Goal: Task Accomplishment & Management: Manage account settings

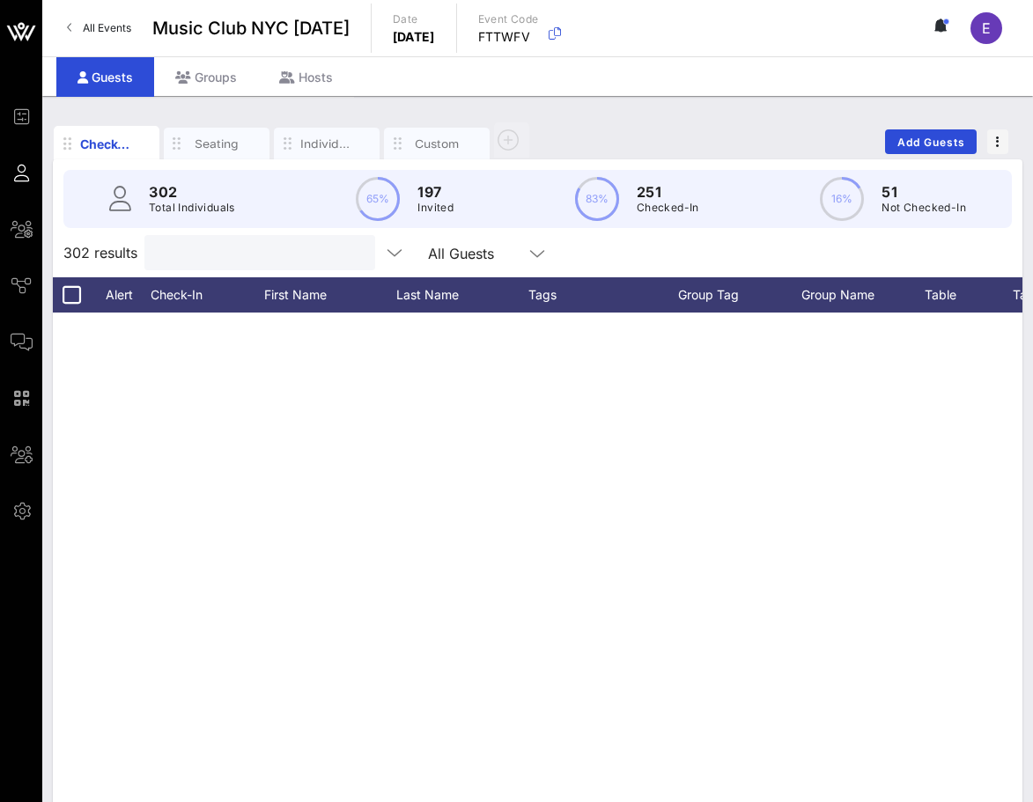
scroll to position [2743, 74]
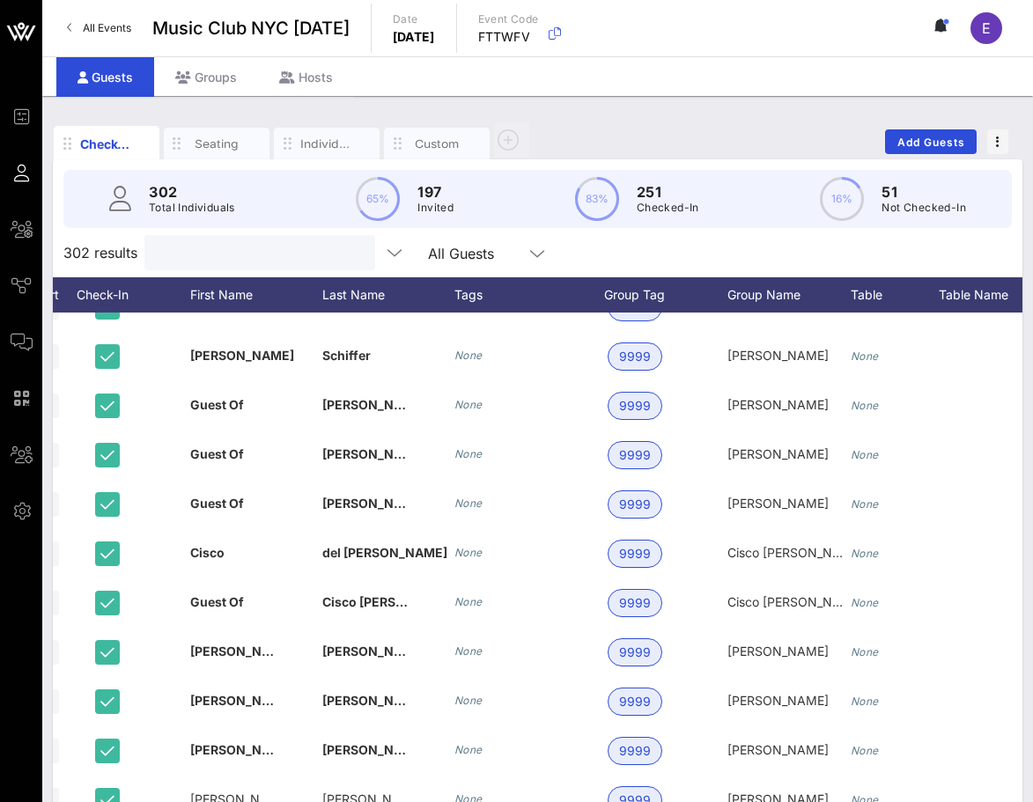
click at [570, 106] on div "Check-In Seating Individuals Custom Add Guests 302 Total Individuals 65% 197 In…" at bounding box center [537, 477] width 991 height 763
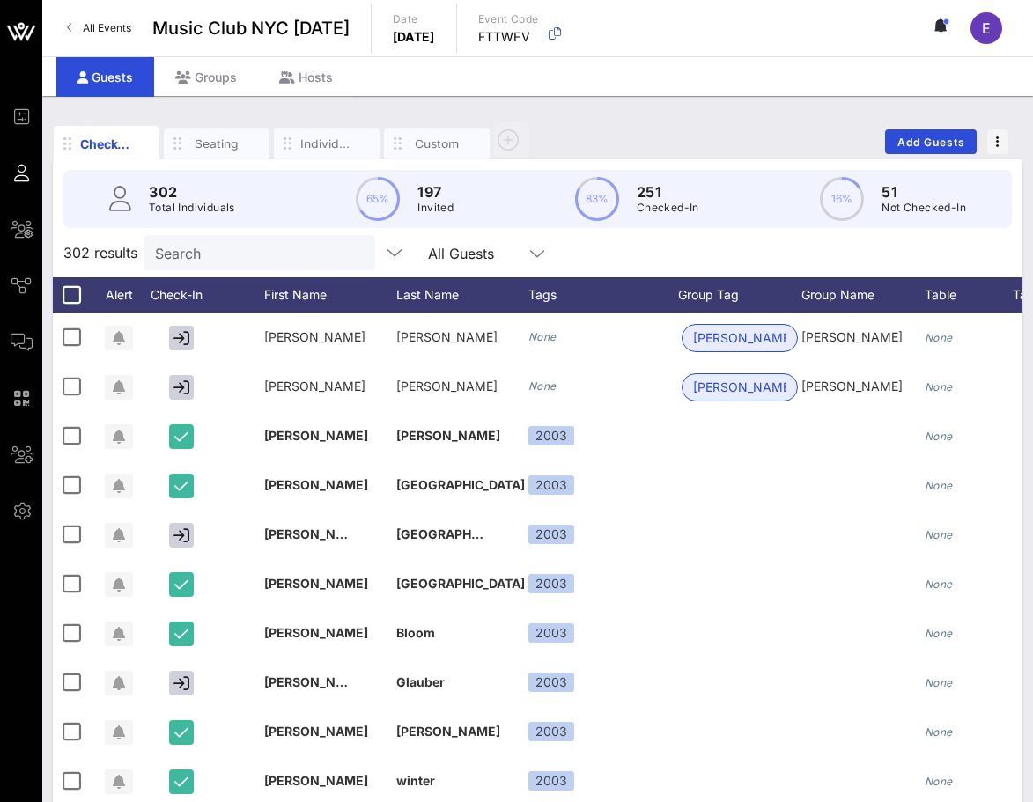
click at [103, 23] on span "All Events" at bounding box center [107, 27] width 48 height 13
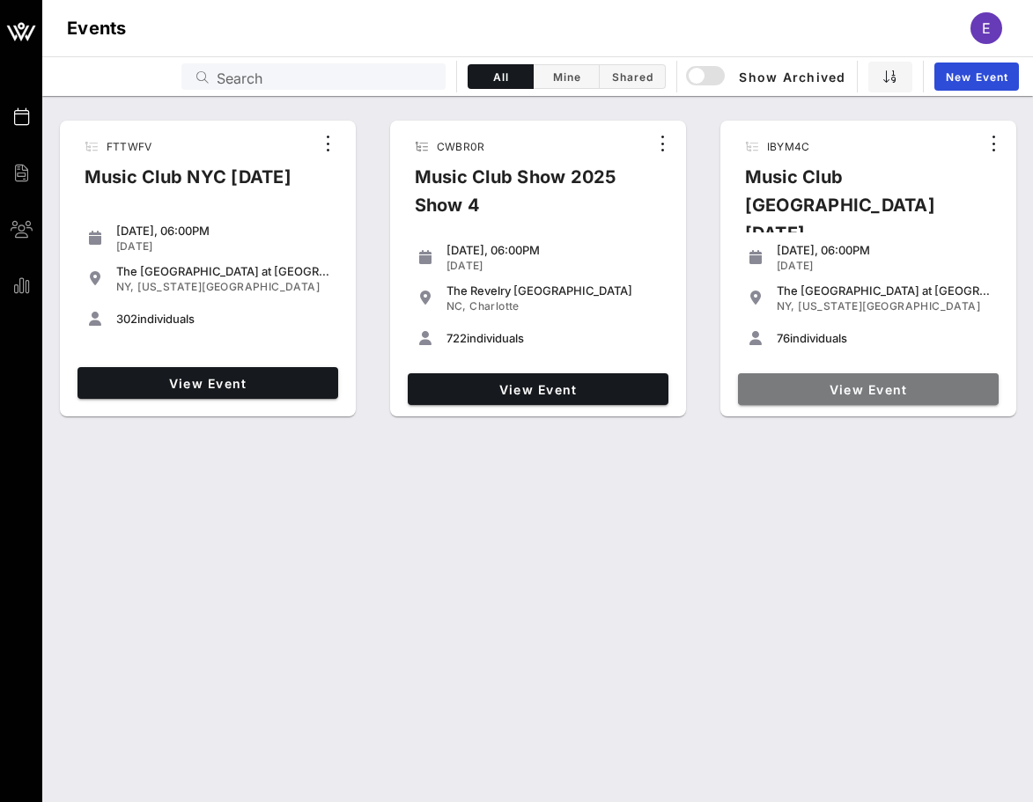
click at [810, 382] on span "View Event" at bounding box center [868, 389] width 247 height 15
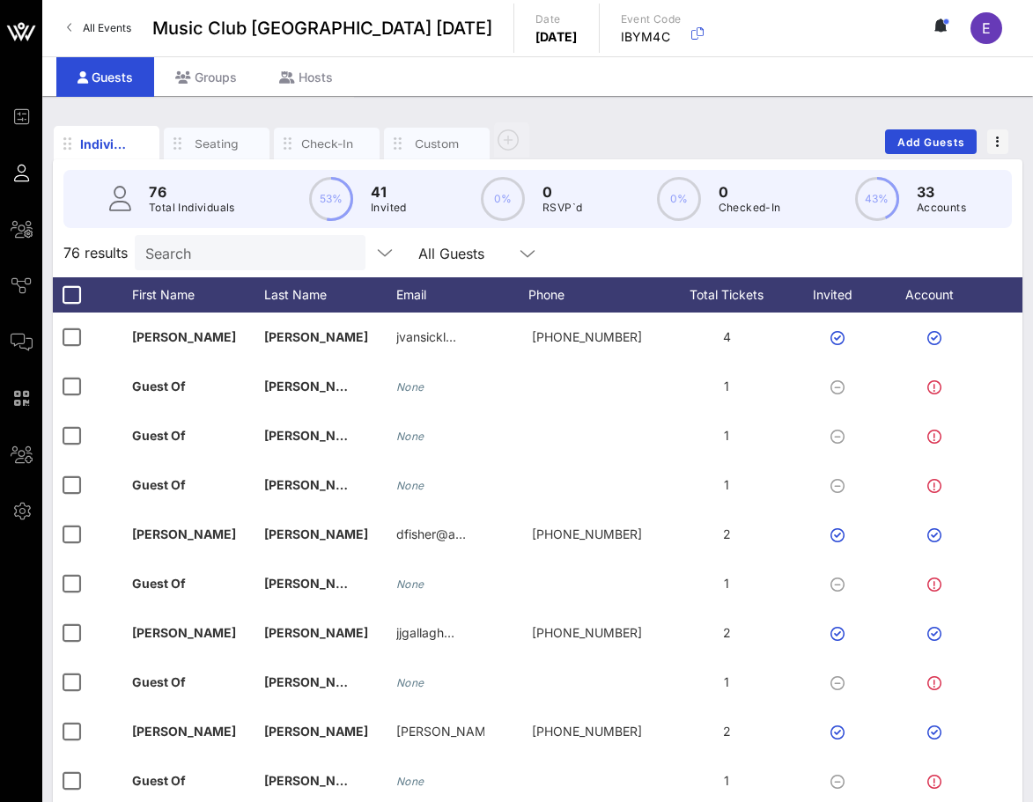
click at [190, 252] on input "Search" at bounding box center [248, 252] width 206 height 23
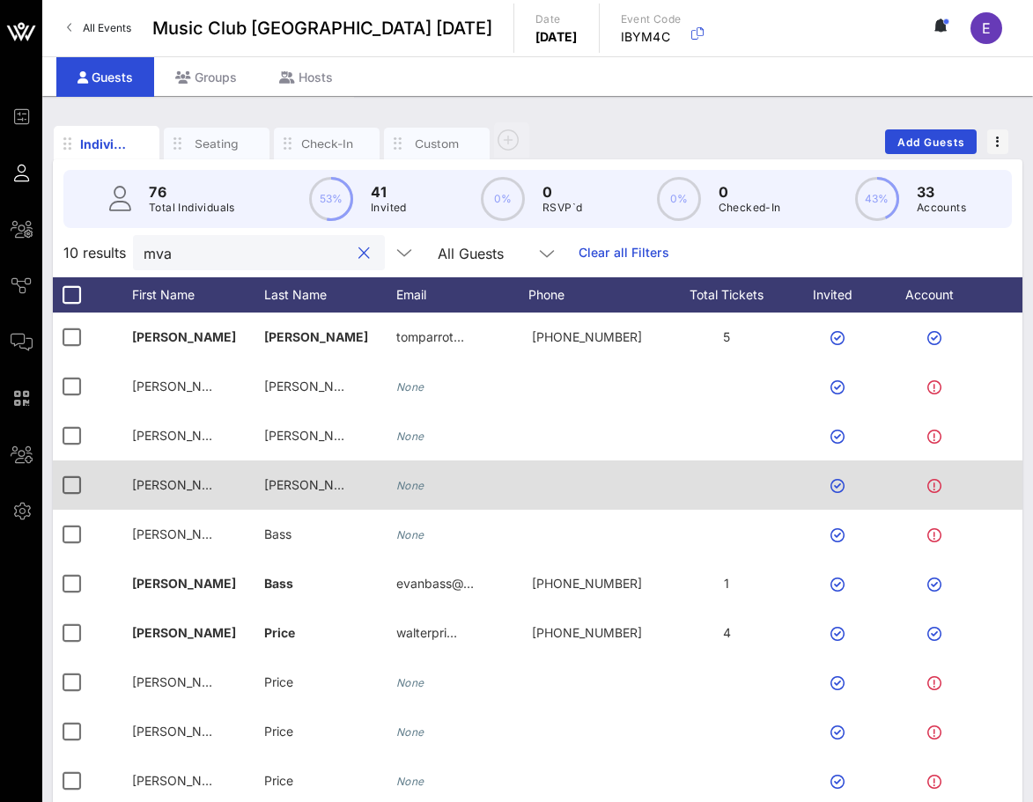
scroll to position [56, 0]
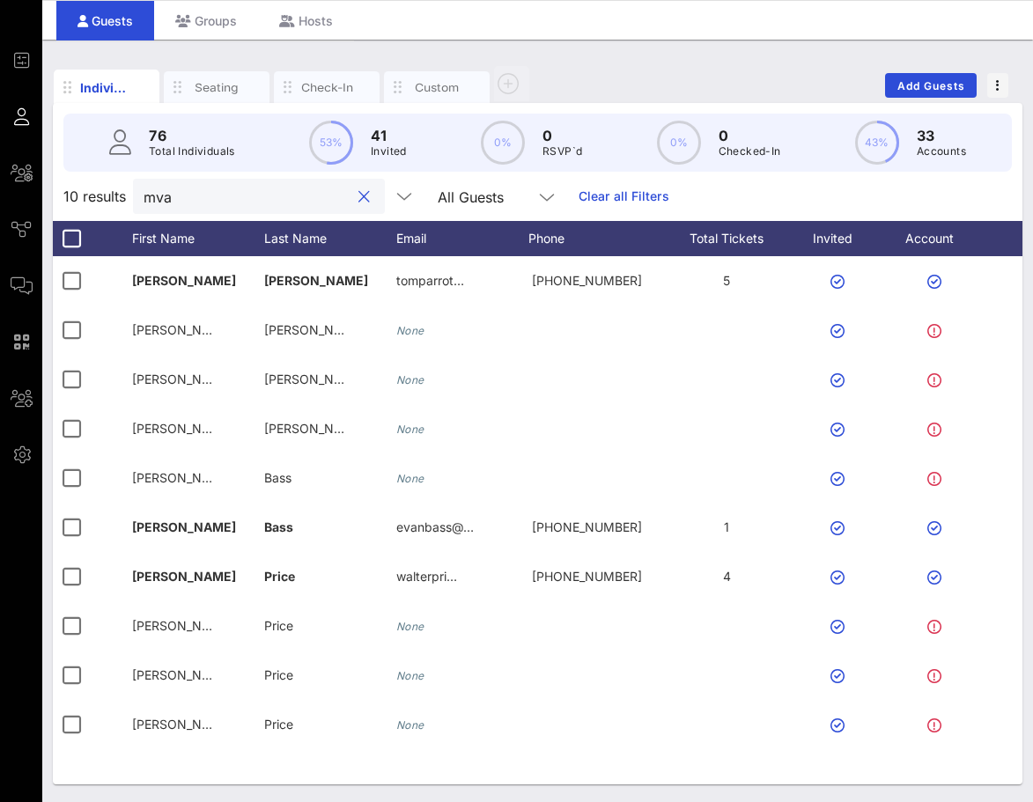
type input "mva"
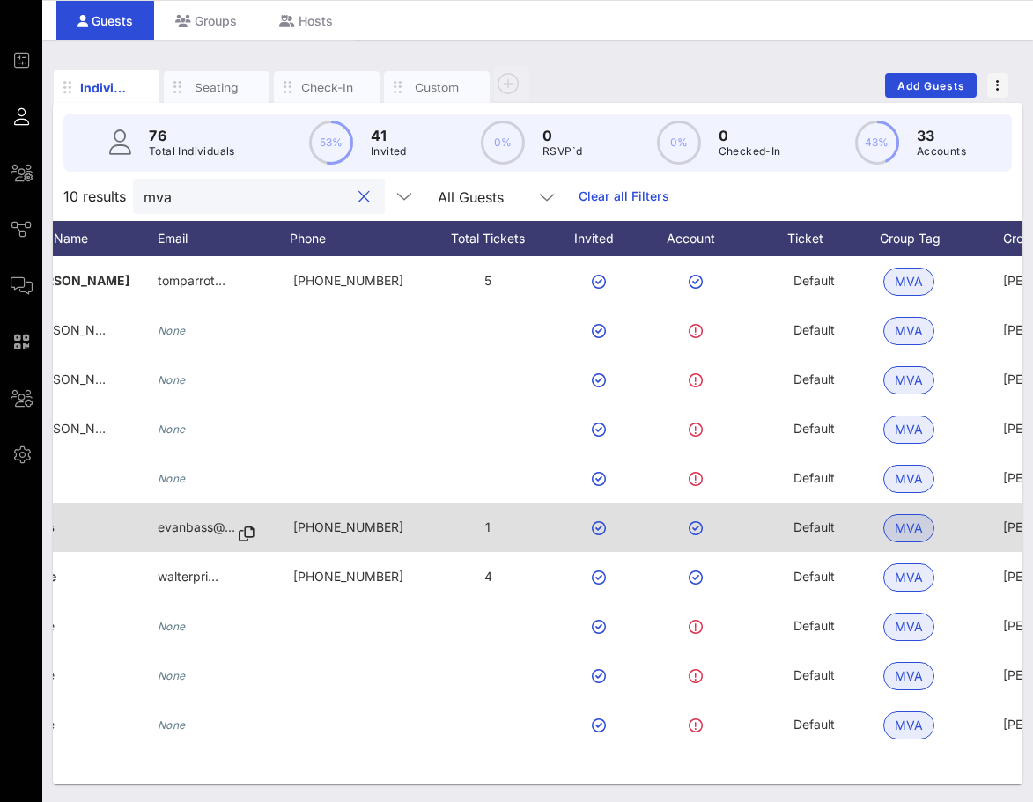
scroll to position [0, 277]
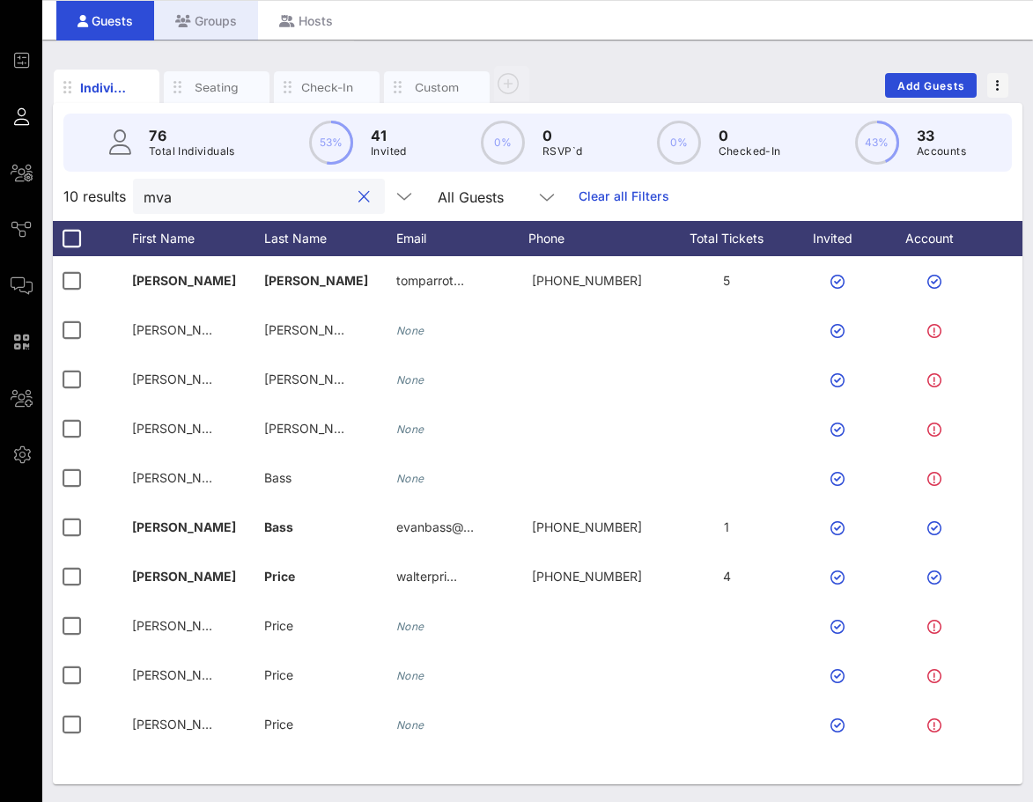
click at [205, 23] on div "Groups" at bounding box center [206, 21] width 104 height 40
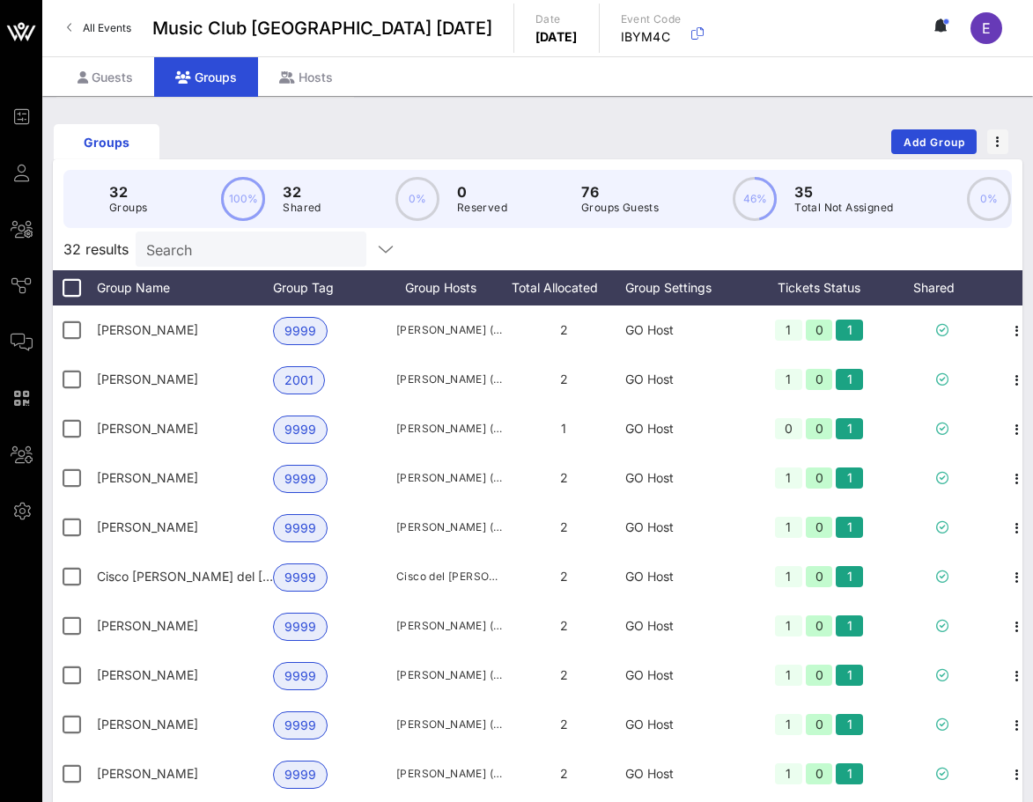
click at [88, 19] on link "All Events" at bounding box center [98, 28] width 85 height 28
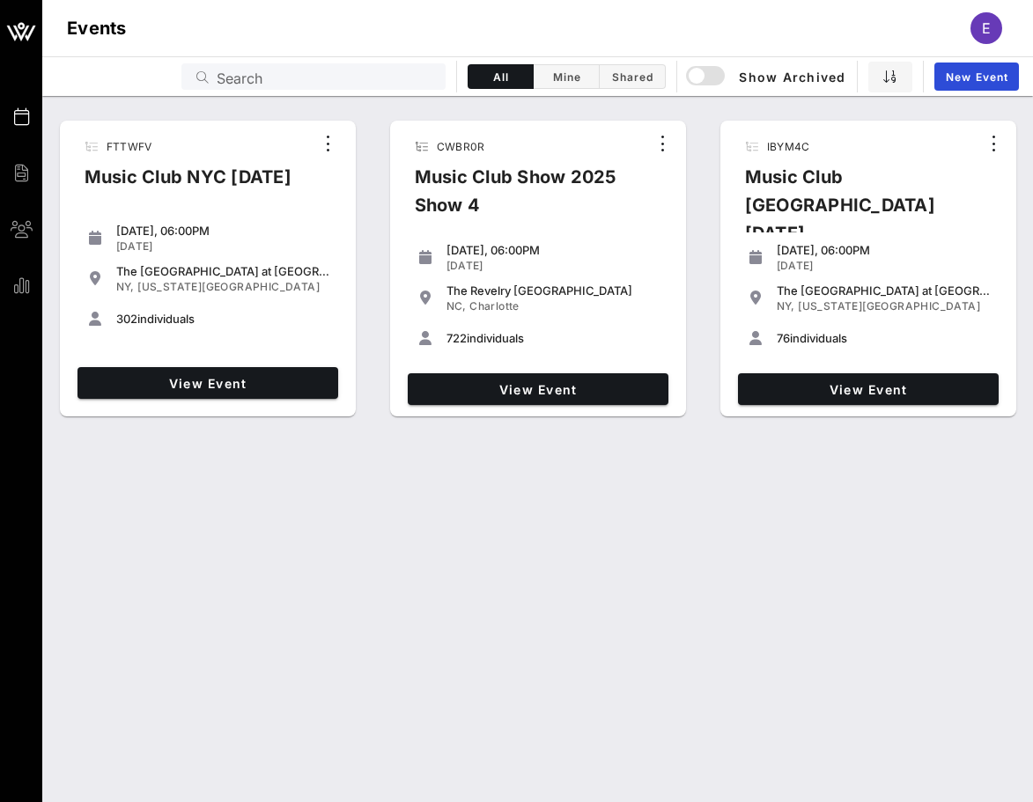
drag, startPoint x: 233, startPoint y: 476, endPoint x: 343, endPoint y: 541, distance: 127.2
click at [343, 541] on div "FTTWFV Music Club NYC [DATE] [DATE], 06:00PM [DATE] The [GEOGRAPHIC_DATA] at [G…" at bounding box center [537, 449] width 991 height 706
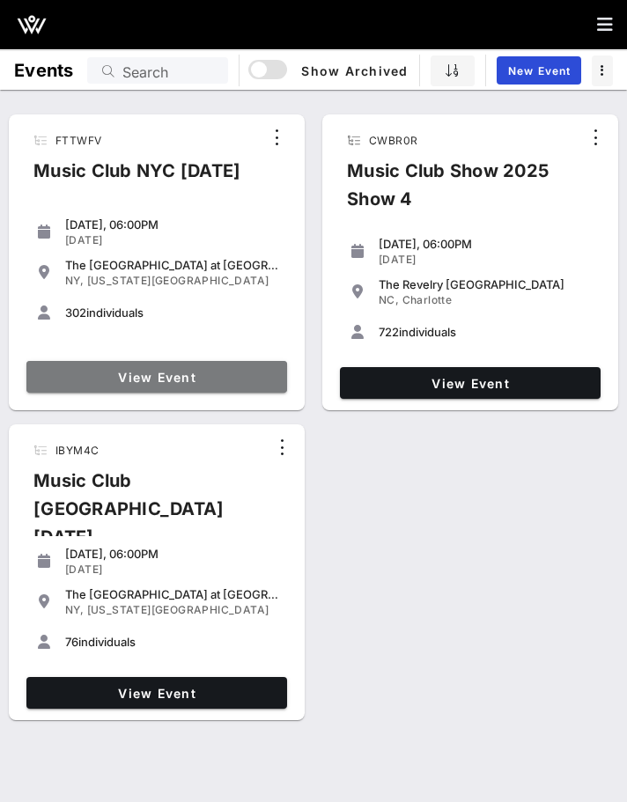
click at [255, 370] on span "View Event" at bounding box center [156, 377] width 247 height 15
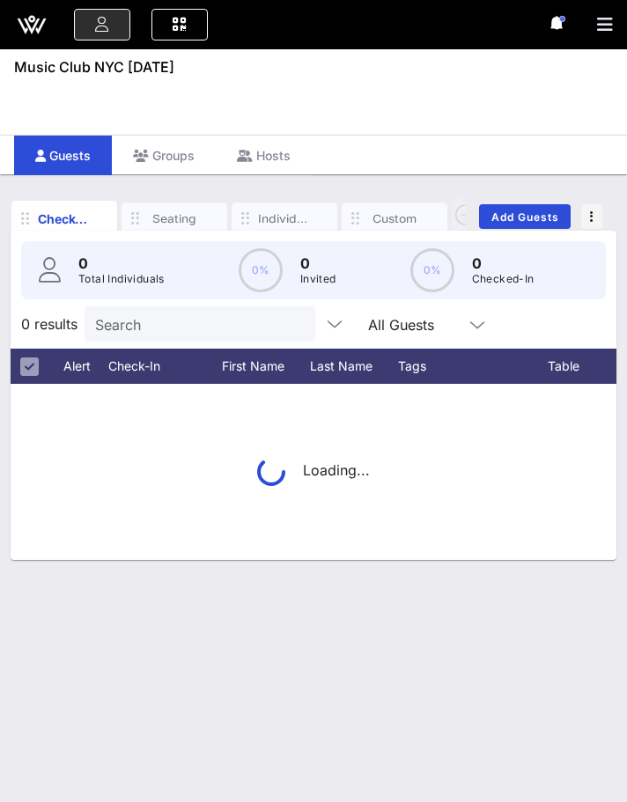
click at [155, 289] on div "0 Total Individuals 0% 0 Invited 0% 0 Checked-In 0% 0 Not Checked-In" at bounding box center [313, 270] width 585 height 58
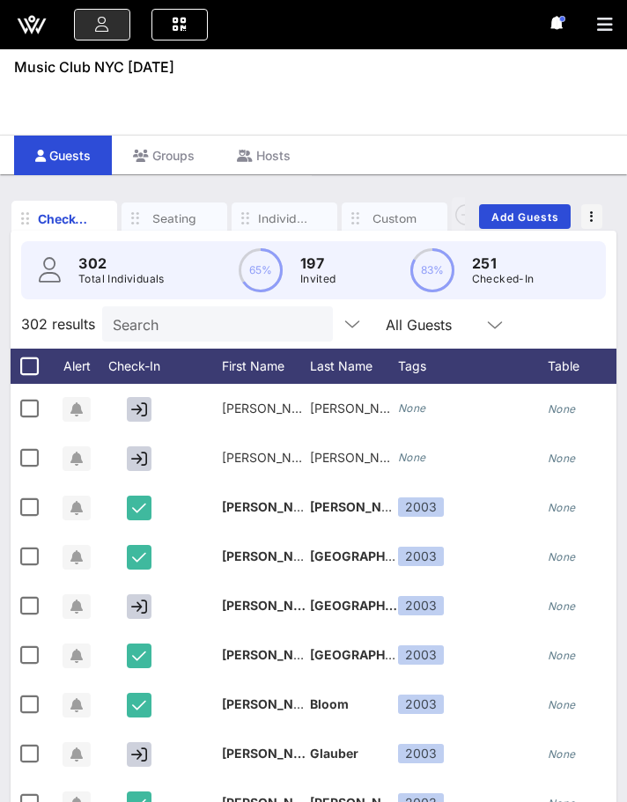
click at [155, 320] on input "Search" at bounding box center [216, 324] width 206 height 23
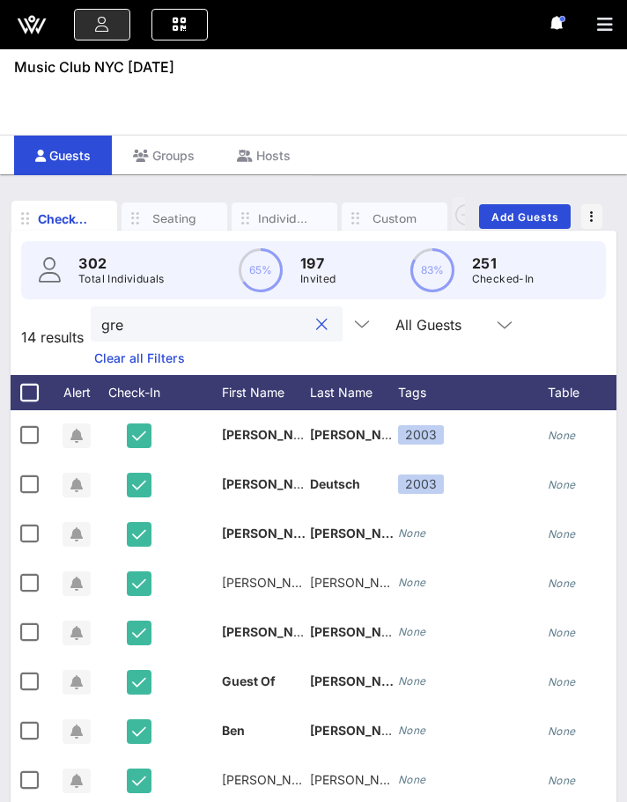
type input "grey"
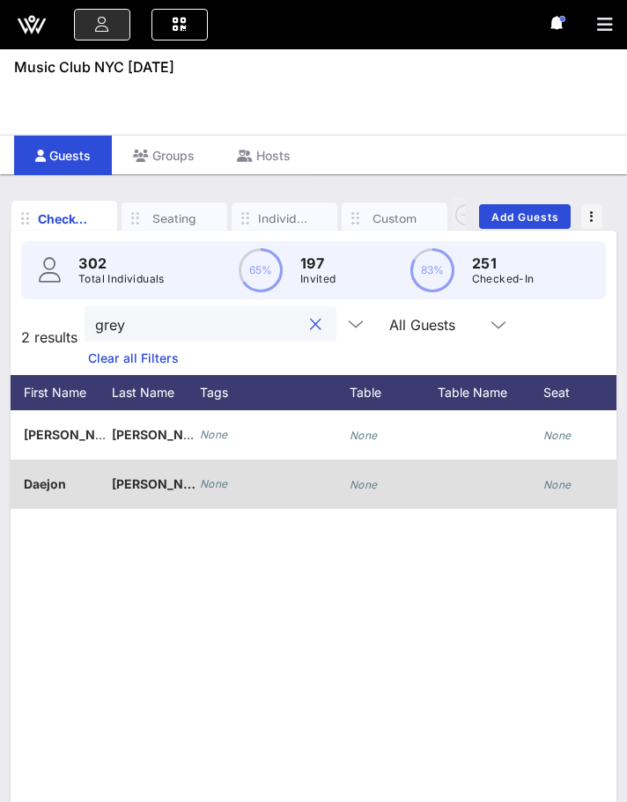
scroll to position [0, 257]
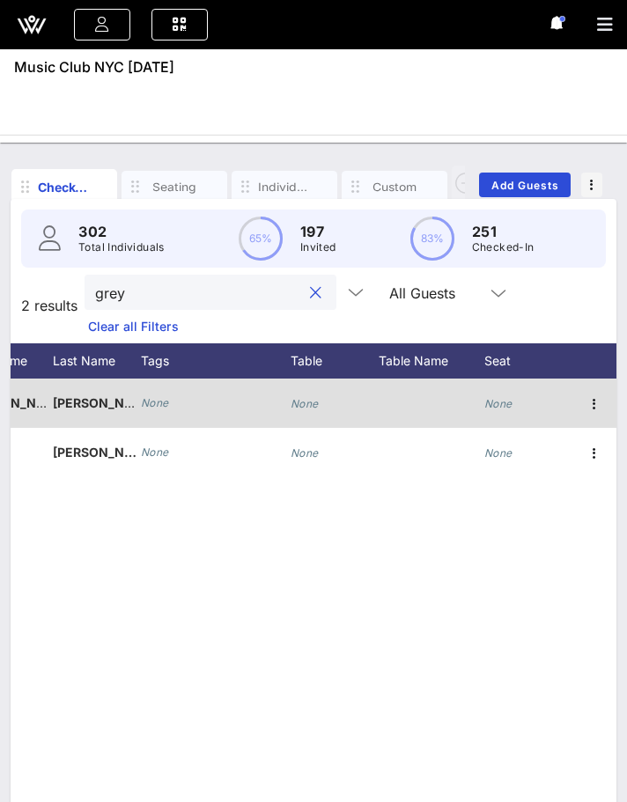
scroll to position [0, 256]
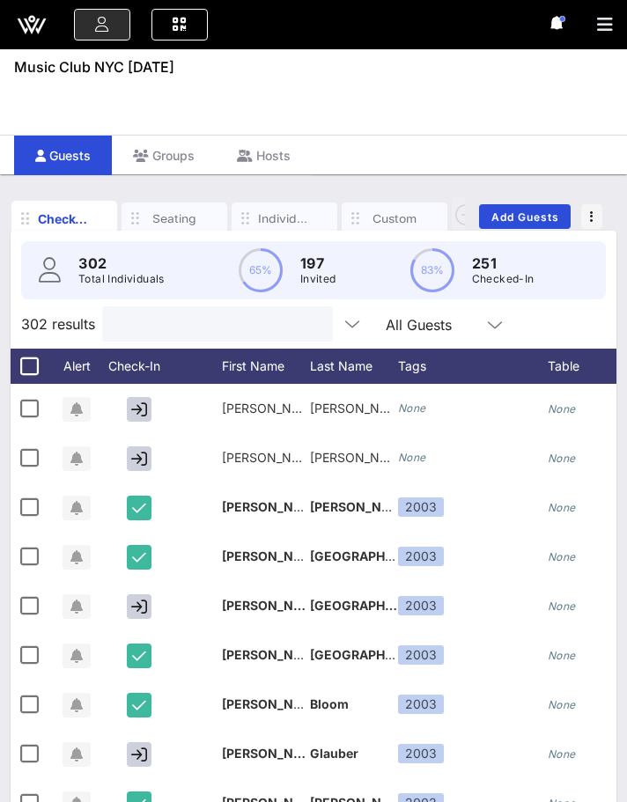
click at [179, 321] on input "text" at bounding box center [216, 324] width 206 height 23
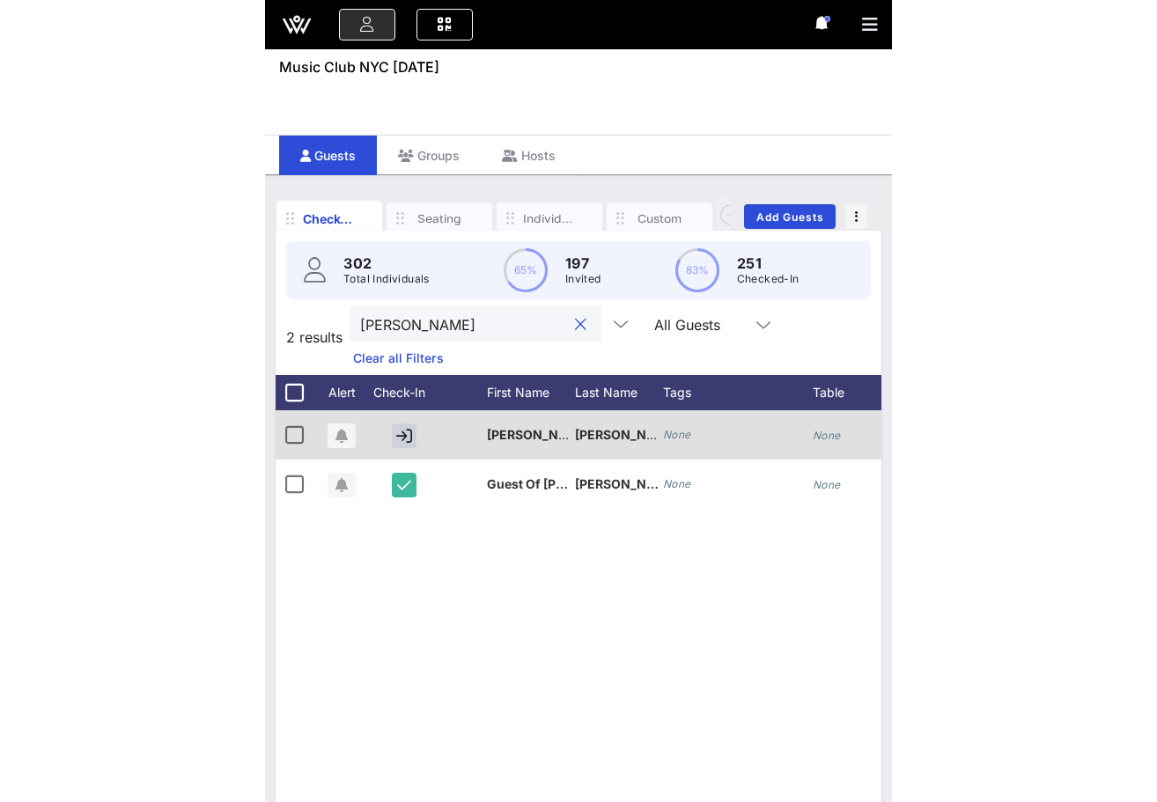
scroll to position [0, 257]
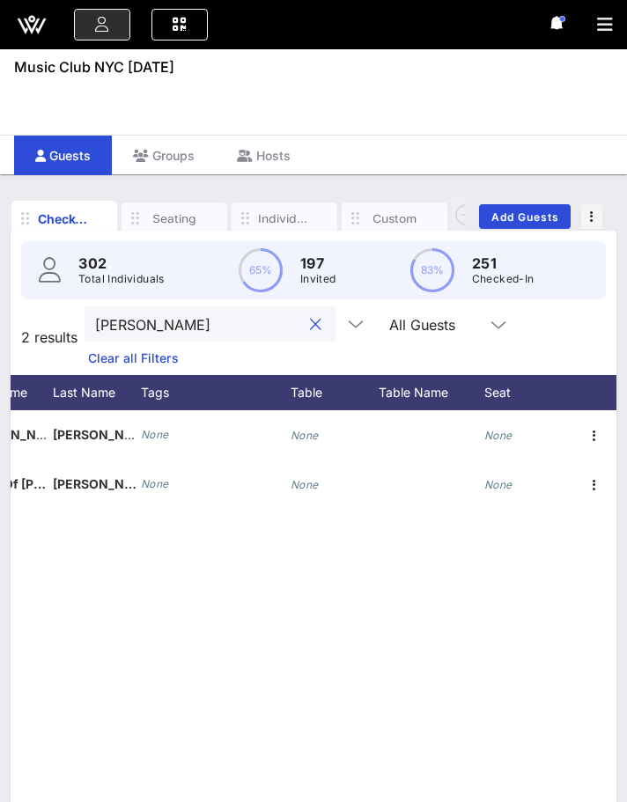
type input "[PERSON_NAME]"
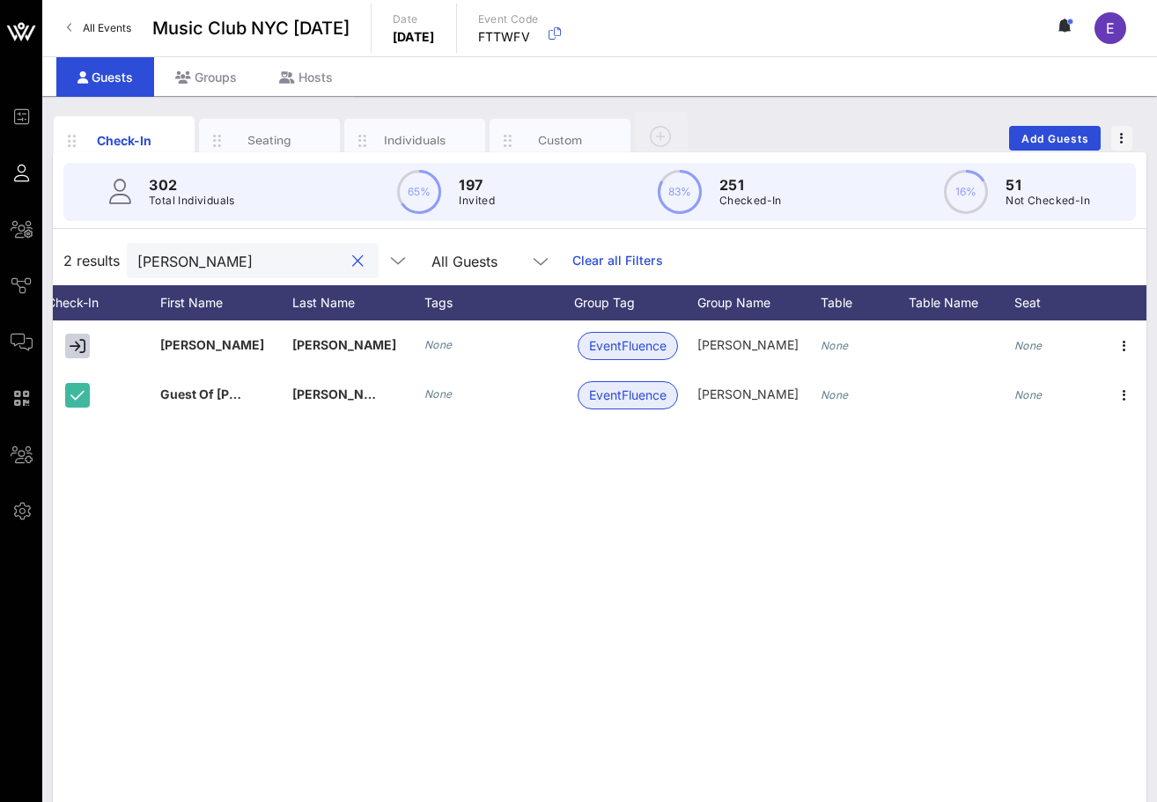
scroll to position [0, 113]
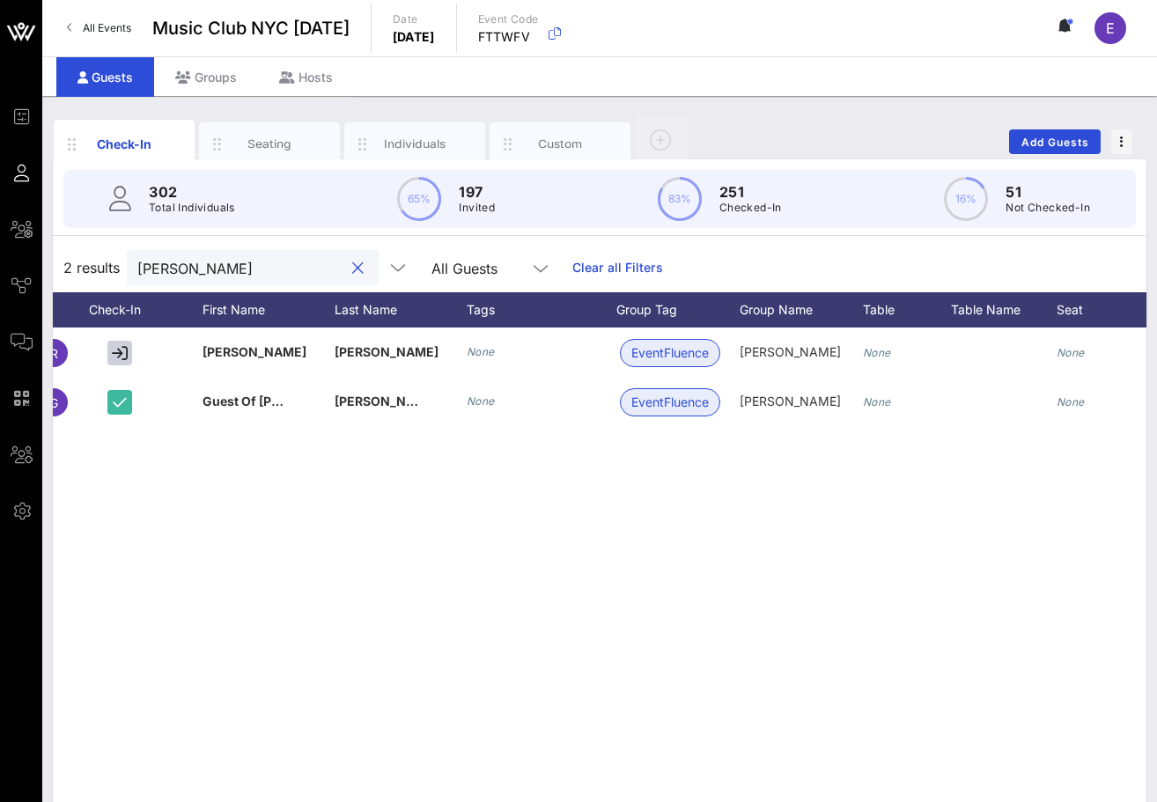
click at [352, 273] on button "clear icon" at bounding box center [357, 269] width 11 height 18
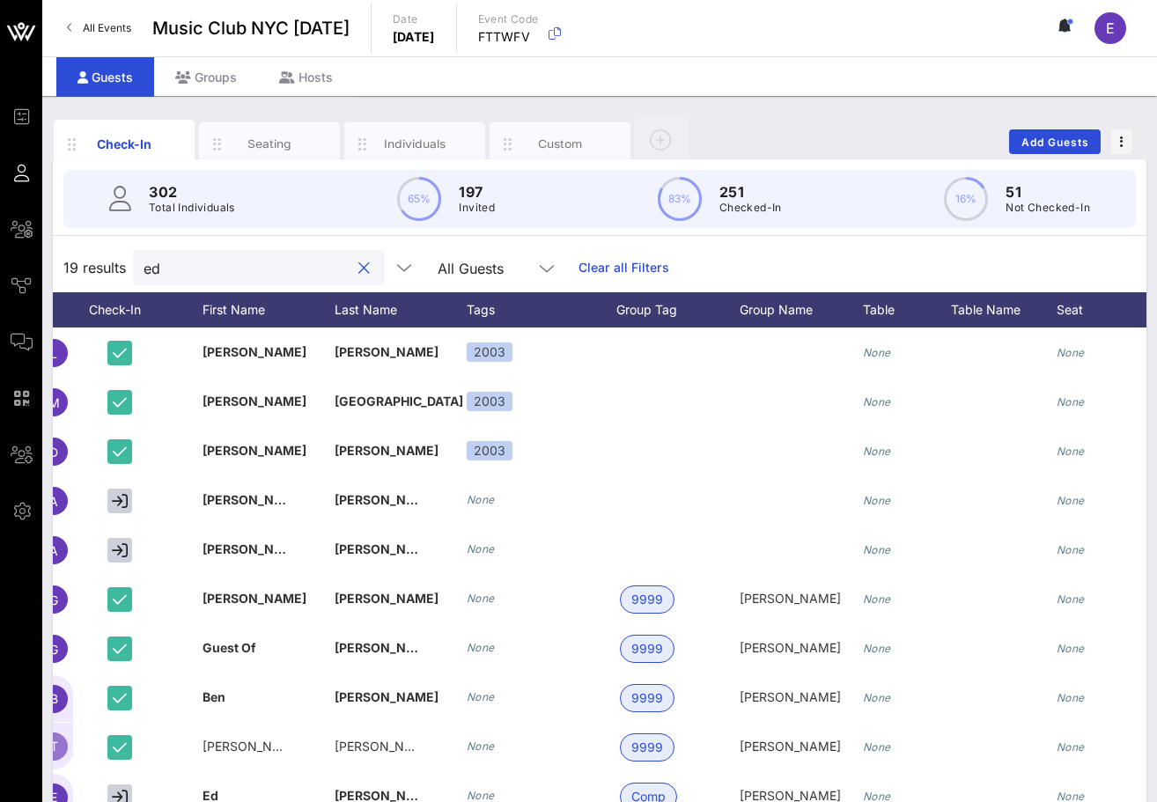
type input "e"
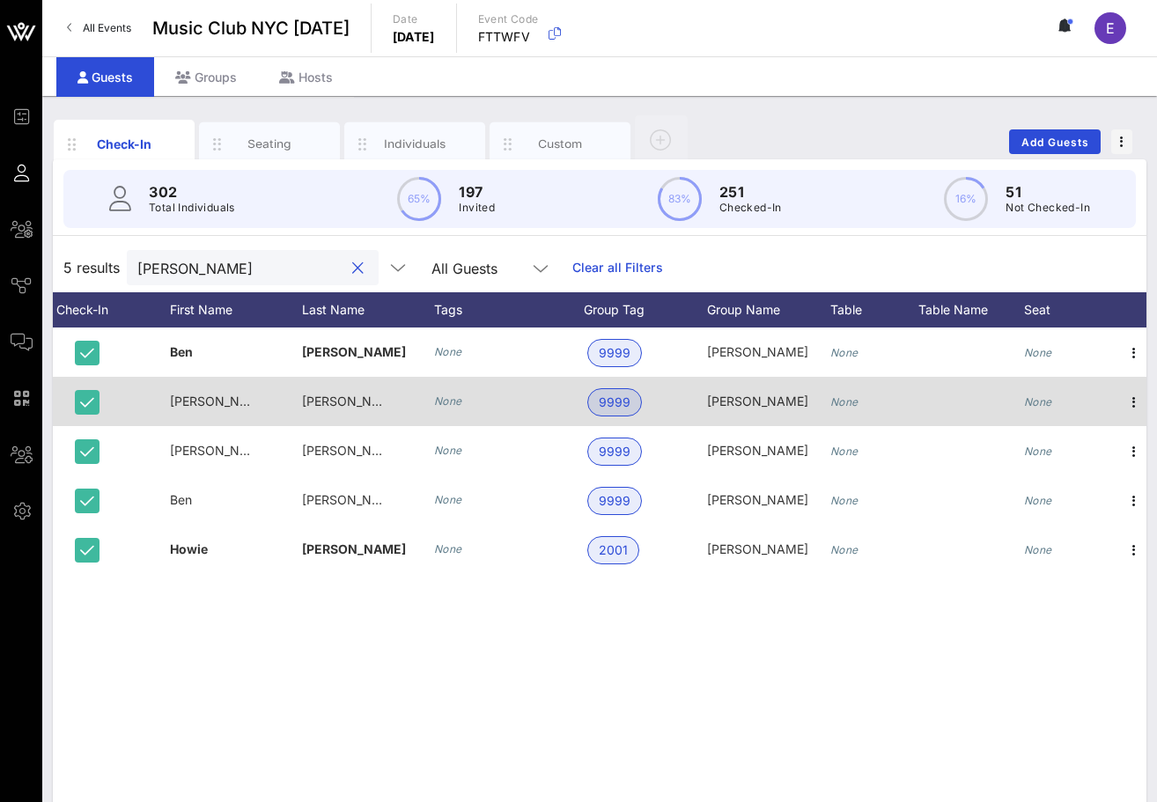
scroll to position [0, 115]
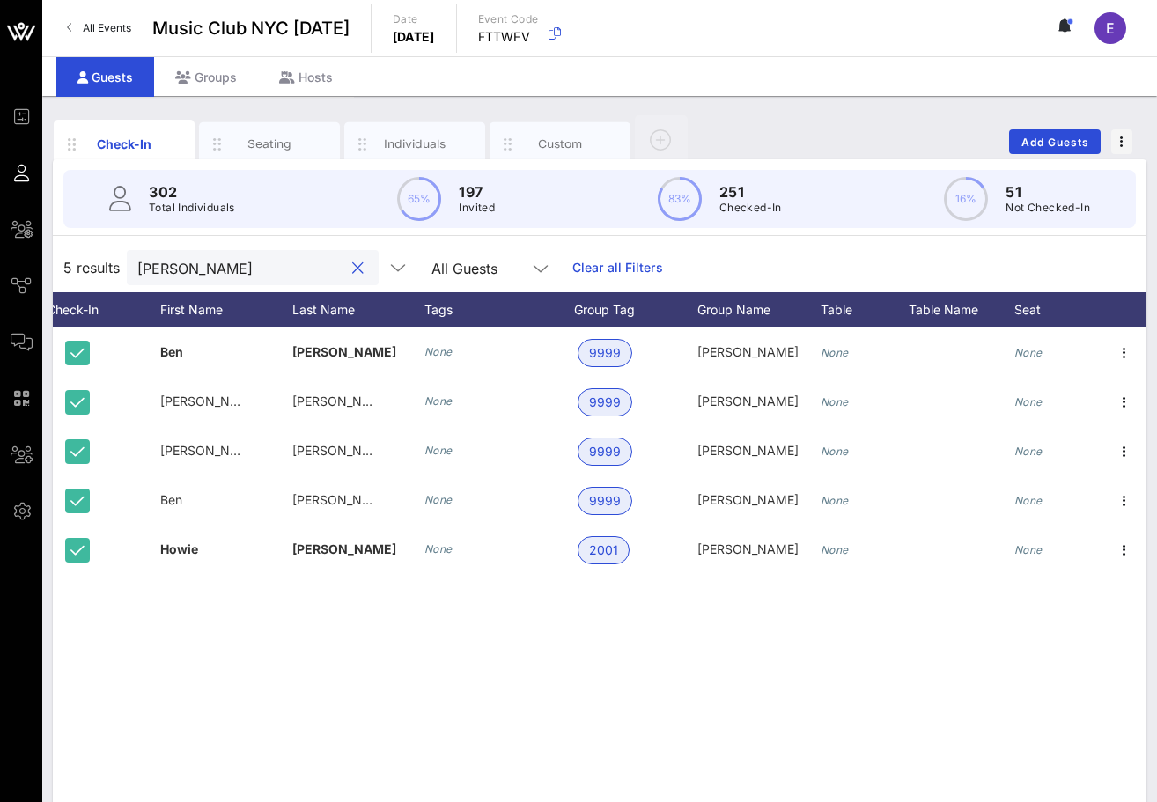
type input "[PERSON_NAME]"
click at [352, 274] on button "clear icon" at bounding box center [357, 269] width 11 height 18
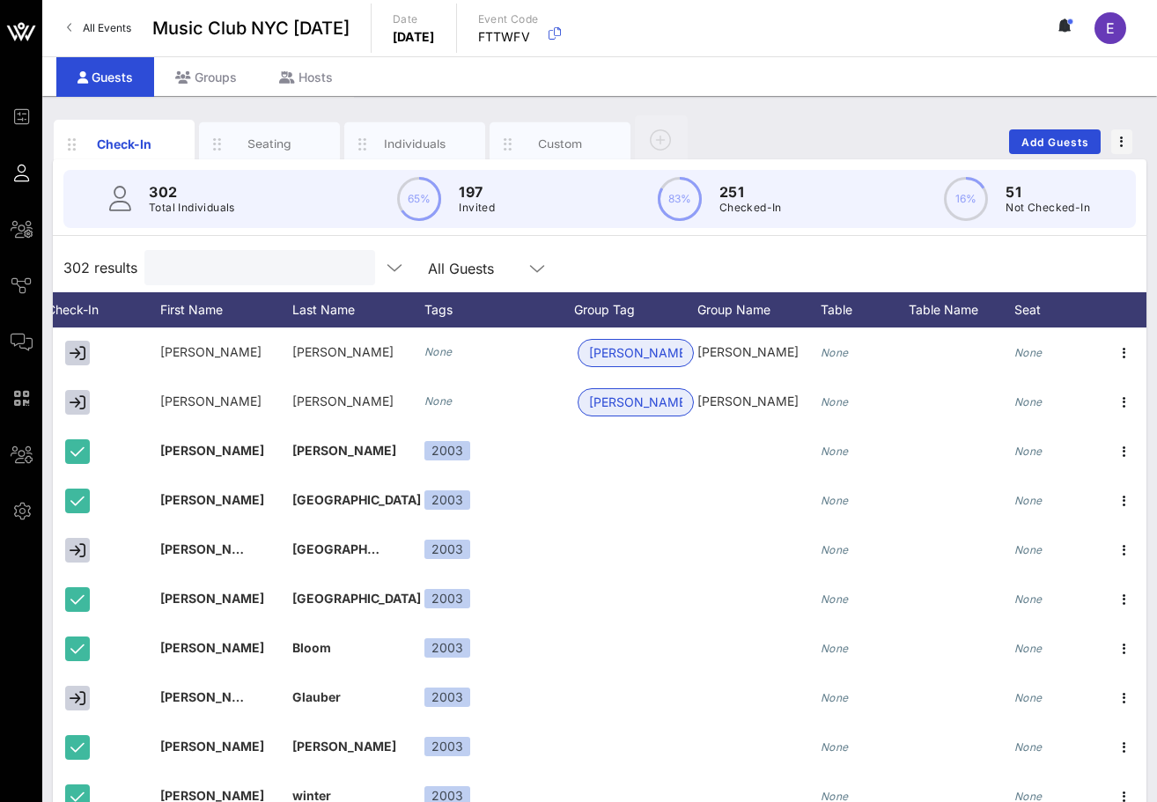
click at [254, 270] on input "text" at bounding box center [258, 267] width 206 height 23
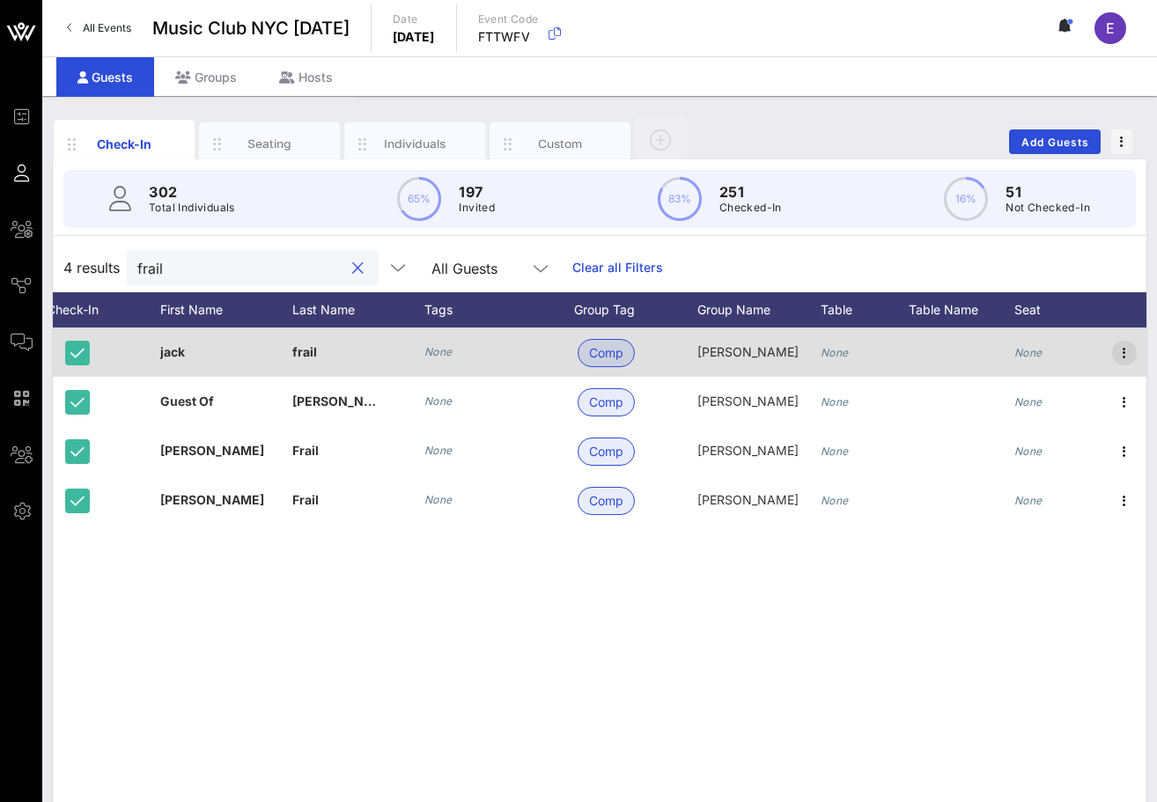
type input "frail"
click at [1032, 341] on div at bounding box center [1125, 352] width 44 height 49
click at [1032, 357] on icon "button" at bounding box center [1124, 353] width 21 height 21
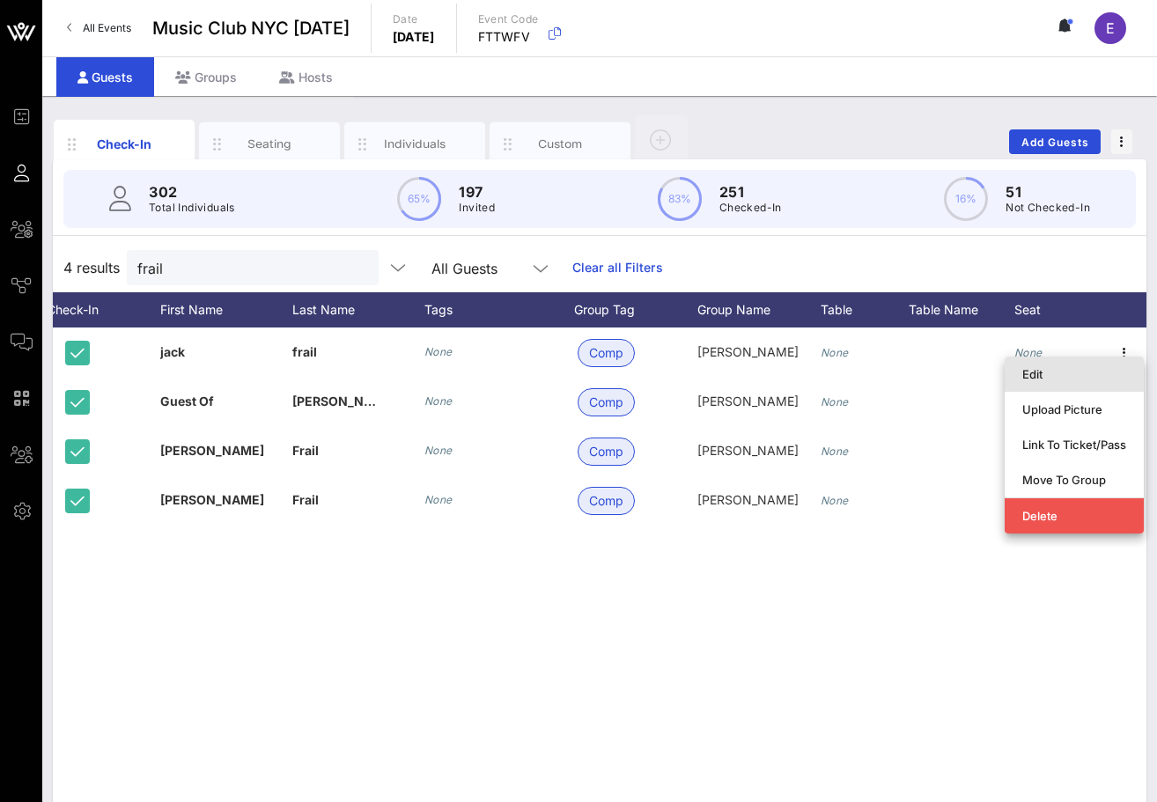
click at [1032, 383] on div "Edit" at bounding box center [1074, 374] width 104 height 28
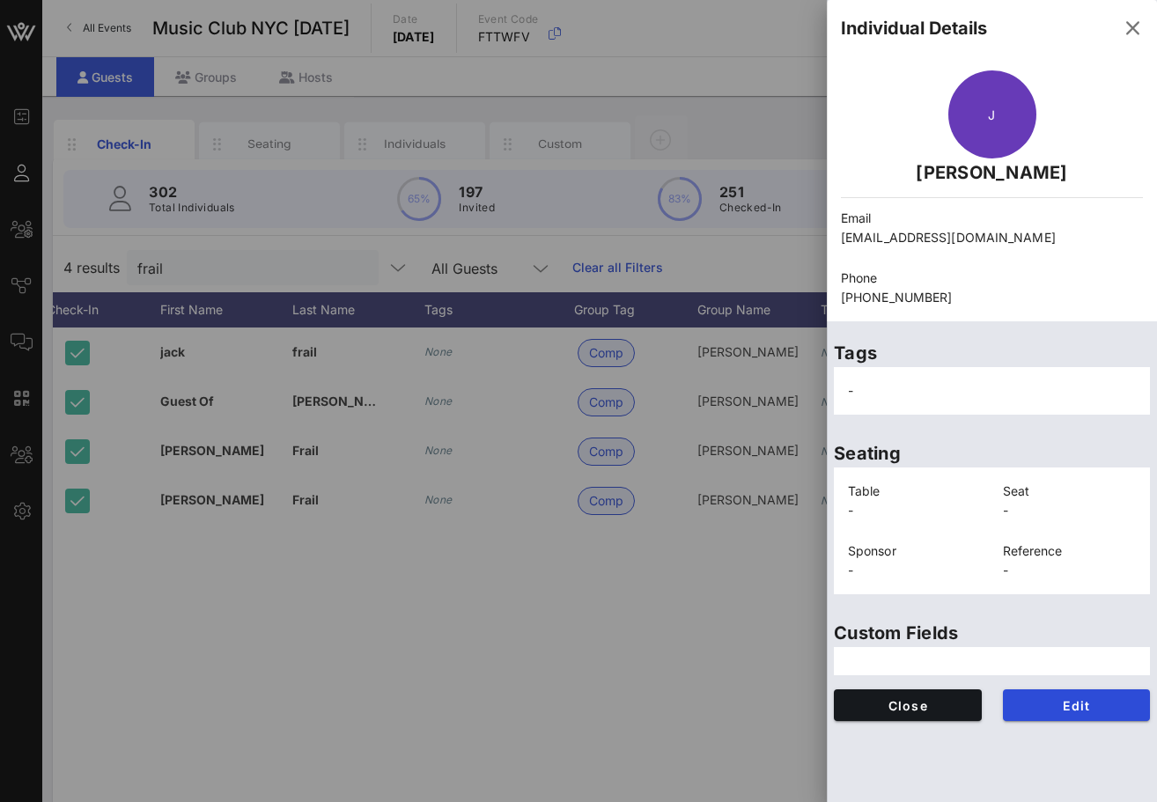
click at [908, 237] on p "[EMAIL_ADDRESS][DOMAIN_NAME]" at bounding box center [992, 237] width 302 height 19
copy div "[EMAIL_ADDRESS][DOMAIN_NAME]"
click at [1032, 36] on icon "button" at bounding box center [1132, 28] width 21 height 21
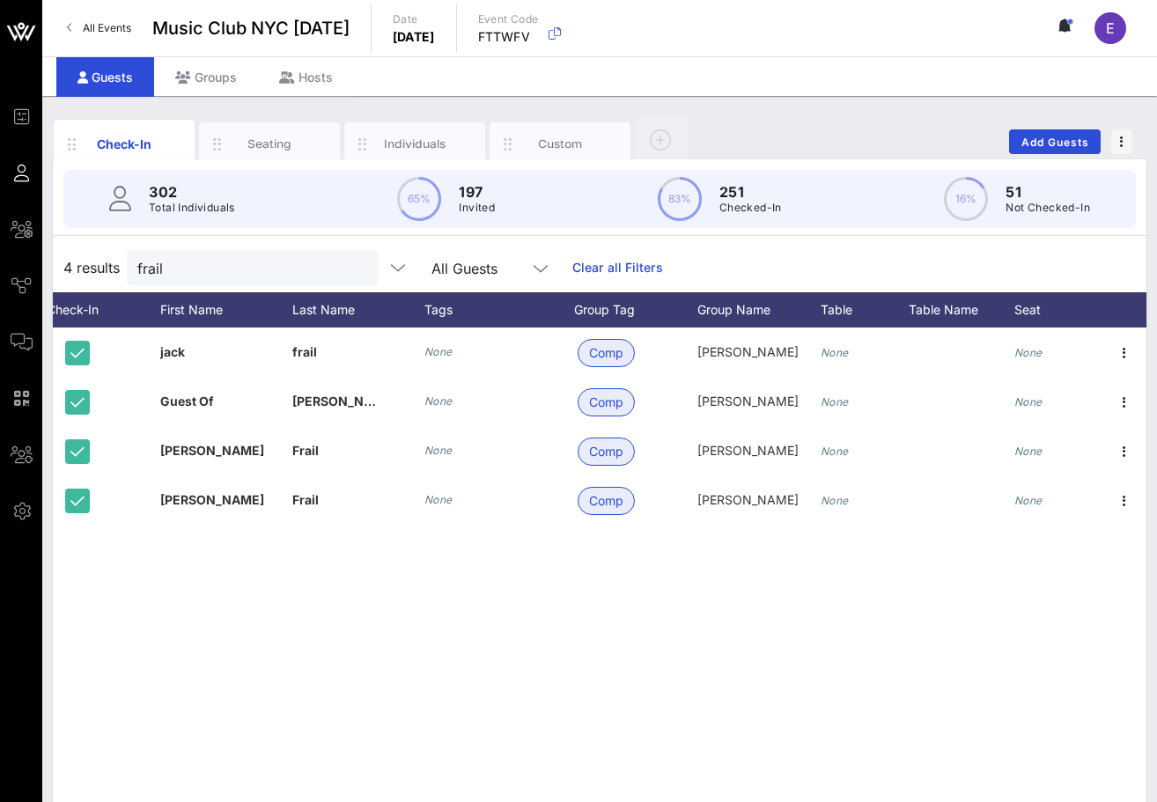
click at [128, 26] on span "All Events" at bounding box center [107, 27] width 48 height 13
